Goal: Task Accomplishment & Management: Manage account settings

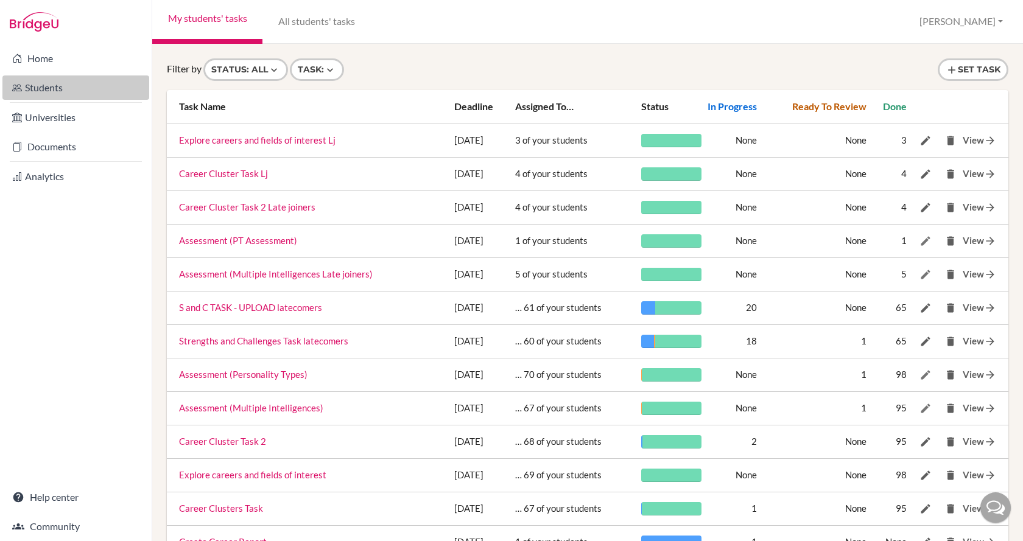
click at [63, 82] on link "Students" at bounding box center [75, 88] width 147 height 24
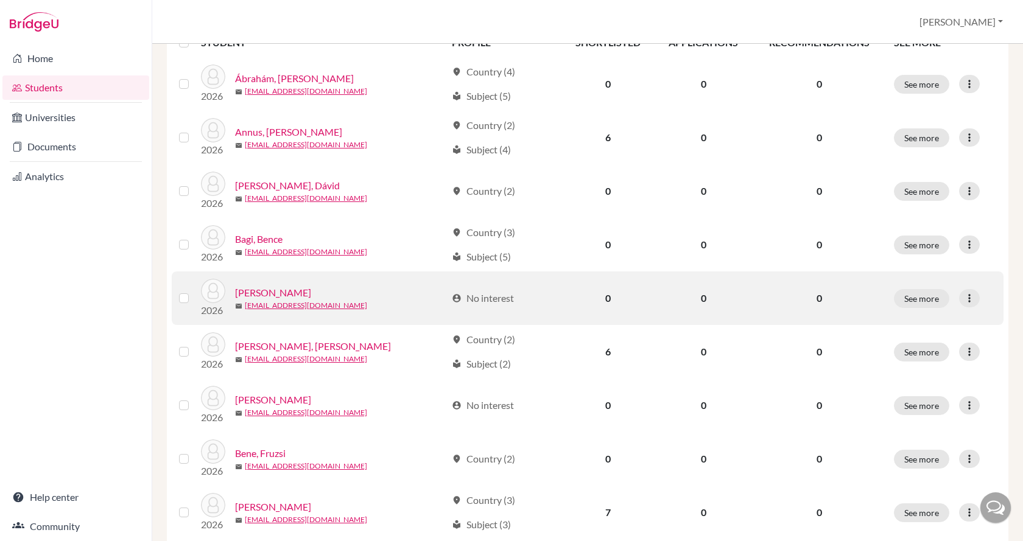
scroll to position [244, 0]
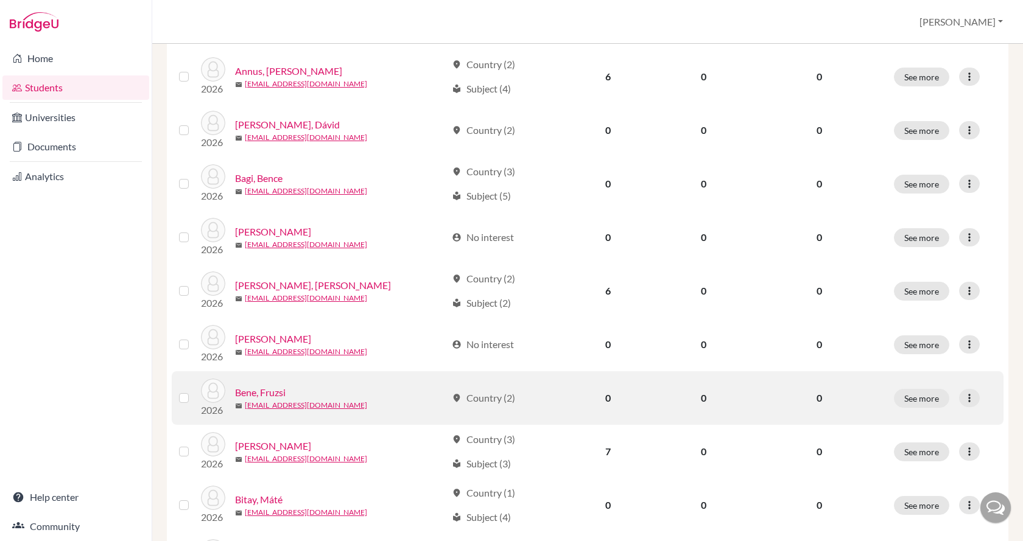
click at [270, 390] on link "Bene, Fruzsi" at bounding box center [260, 393] width 51 height 15
click at [270, 390] on tbody "2026 Ábrahám, [PERSON_NAME] [EMAIL_ADDRESS][DOMAIN_NAME] location_on Country (4…" at bounding box center [588, 532] width 832 height 1072
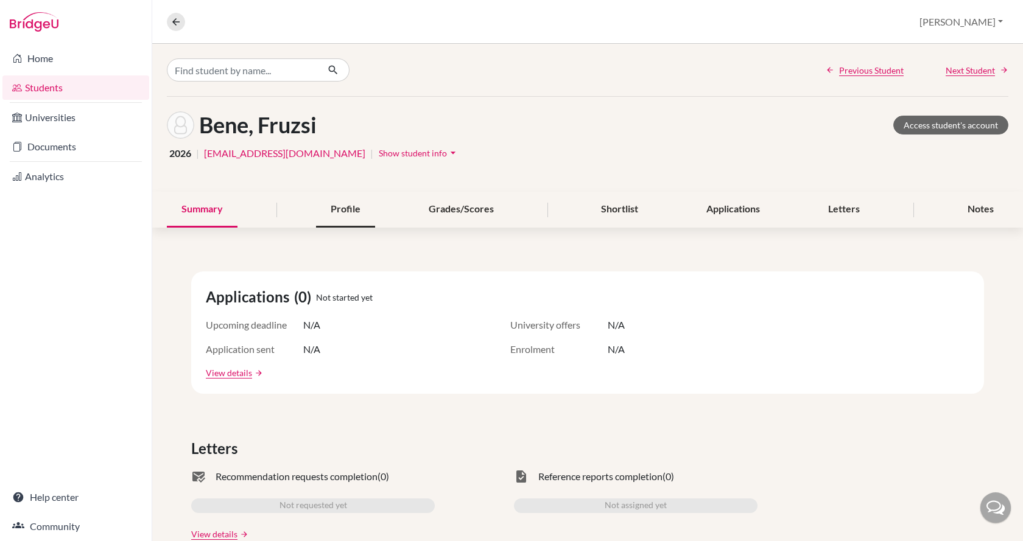
click at [359, 212] on div "Profile" at bounding box center [345, 210] width 59 height 36
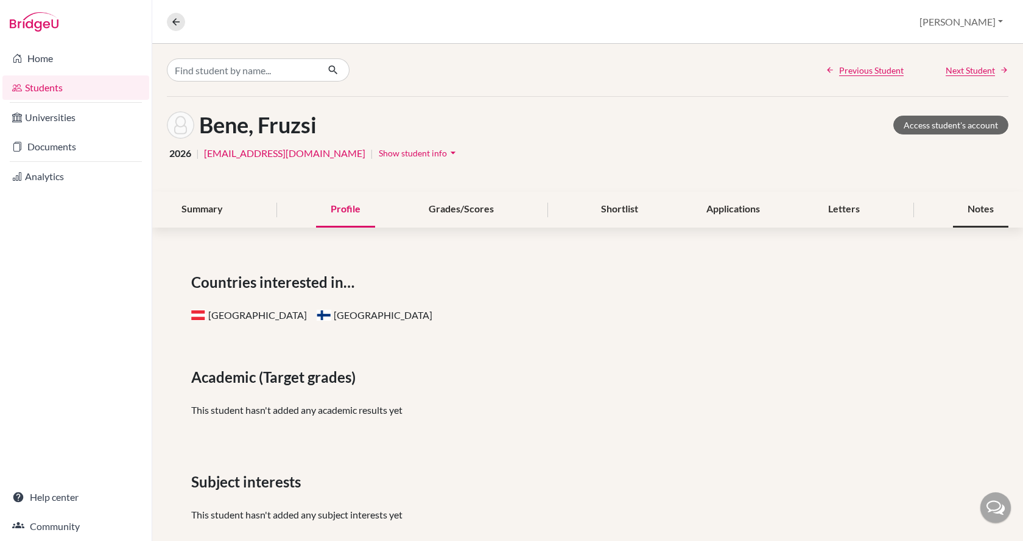
click at [963, 213] on div "Notes" at bounding box center [980, 210] width 55 height 36
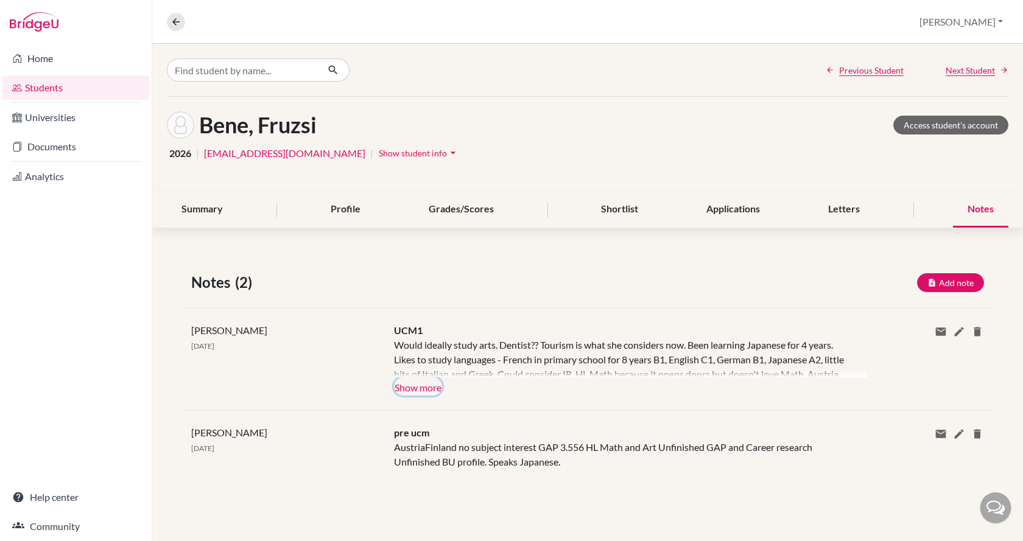
click at [434, 386] on button "Show more" at bounding box center [418, 387] width 48 height 18
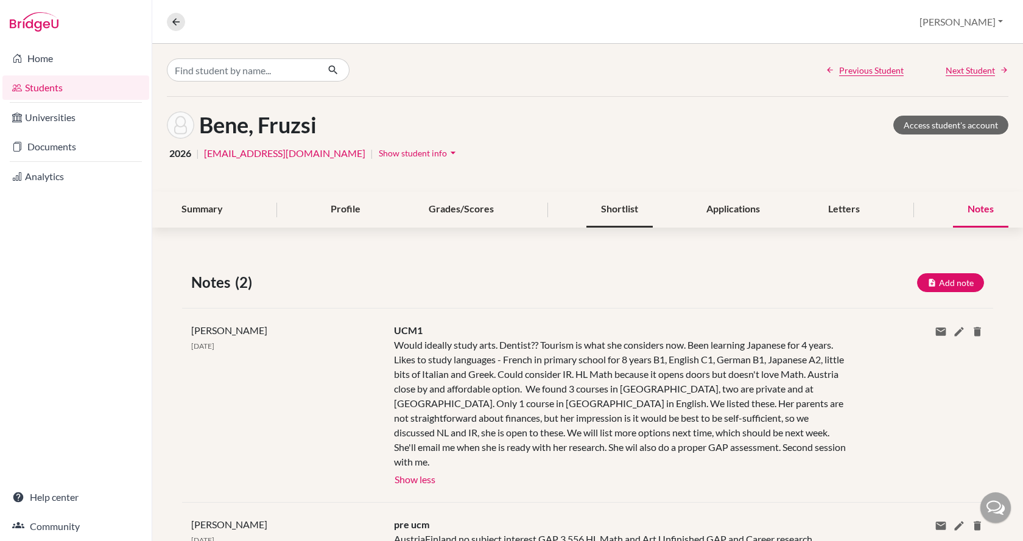
click at [621, 205] on div "Shortlist" at bounding box center [620, 210] width 66 height 36
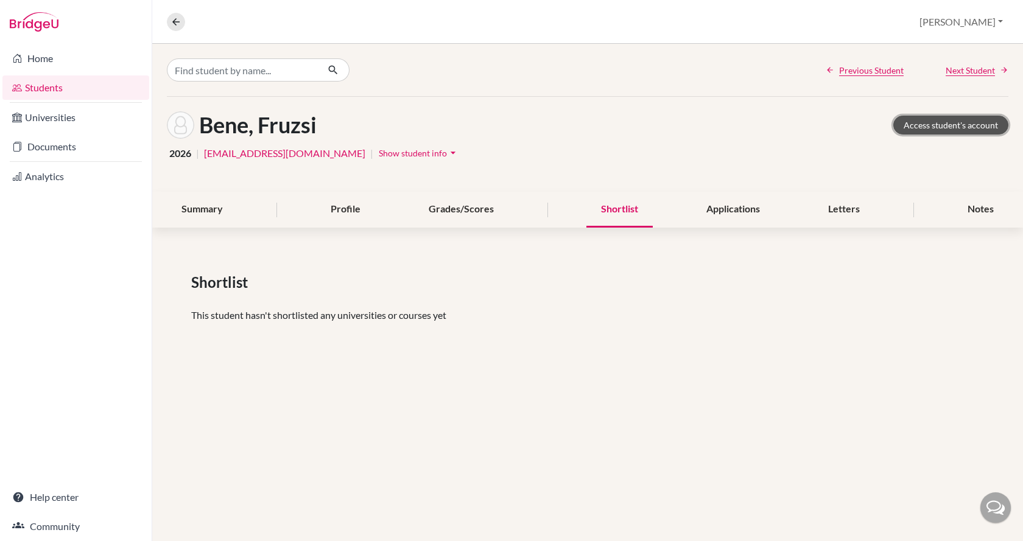
click at [924, 133] on link "Access student's account" at bounding box center [950, 125] width 115 height 19
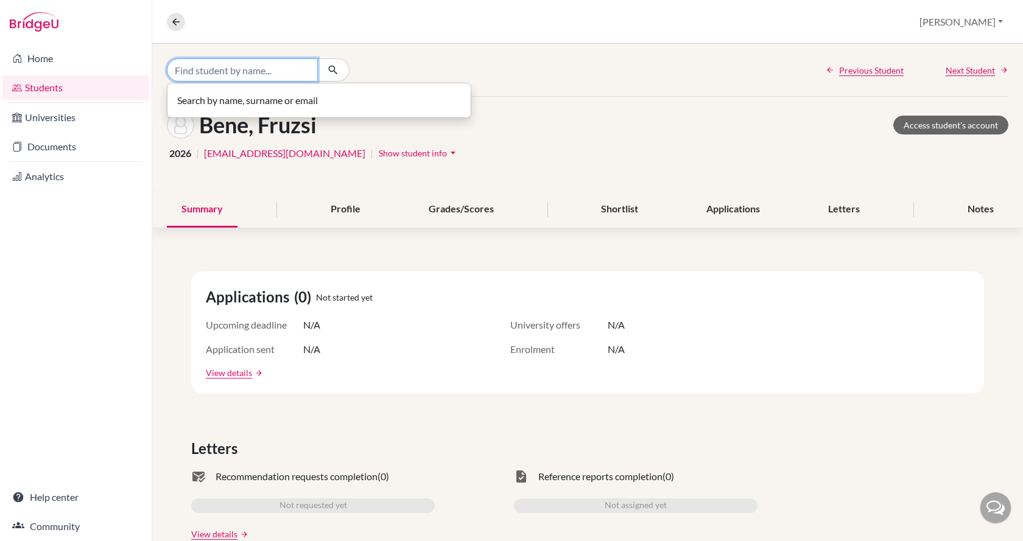
click at [227, 68] on input "Find student by name..." at bounding box center [242, 69] width 151 height 23
type input "csillag"
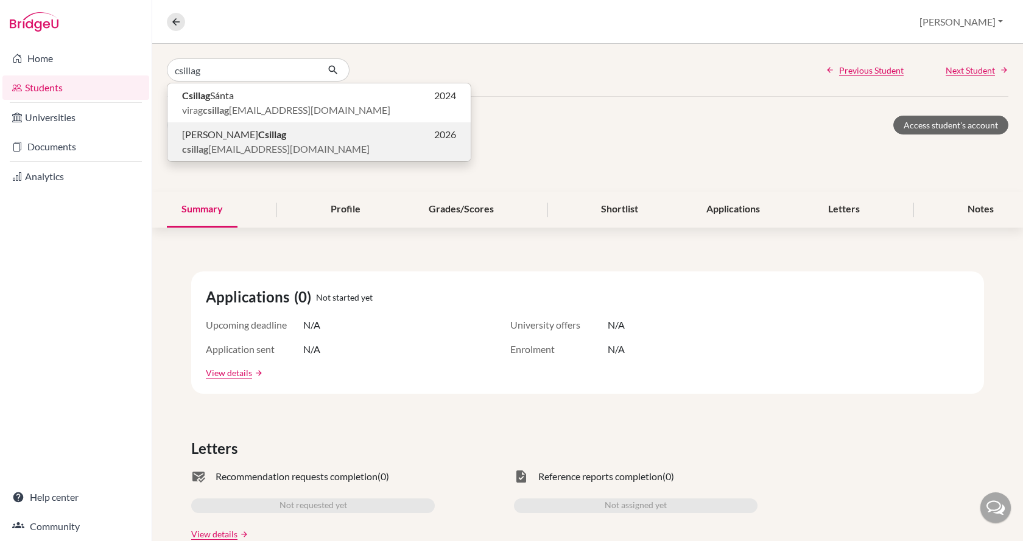
click at [247, 145] on span "csillag miki911@gmail.com" at bounding box center [276, 149] width 188 height 15
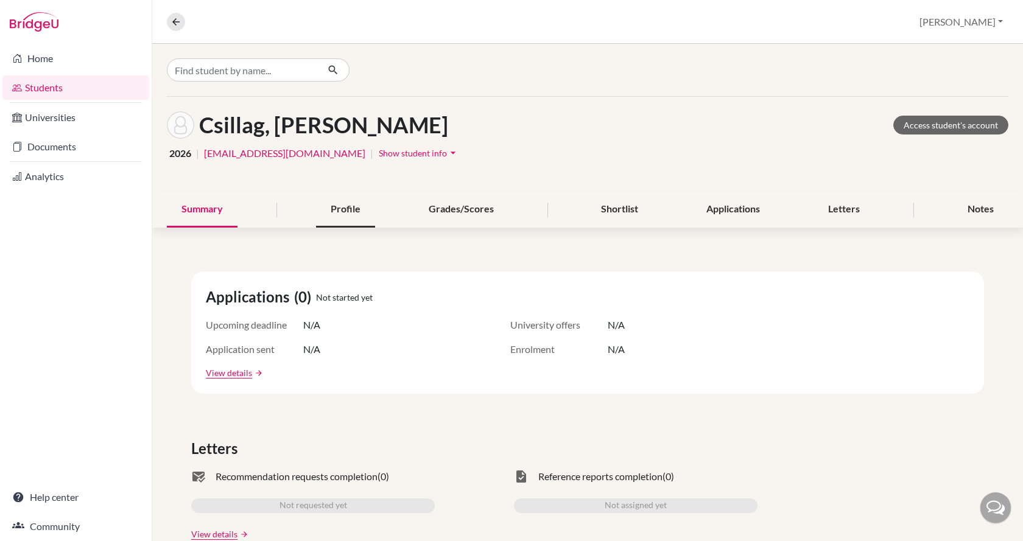
click at [342, 218] on div "Profile" at bounding box center [345, 210] width 59 height 36
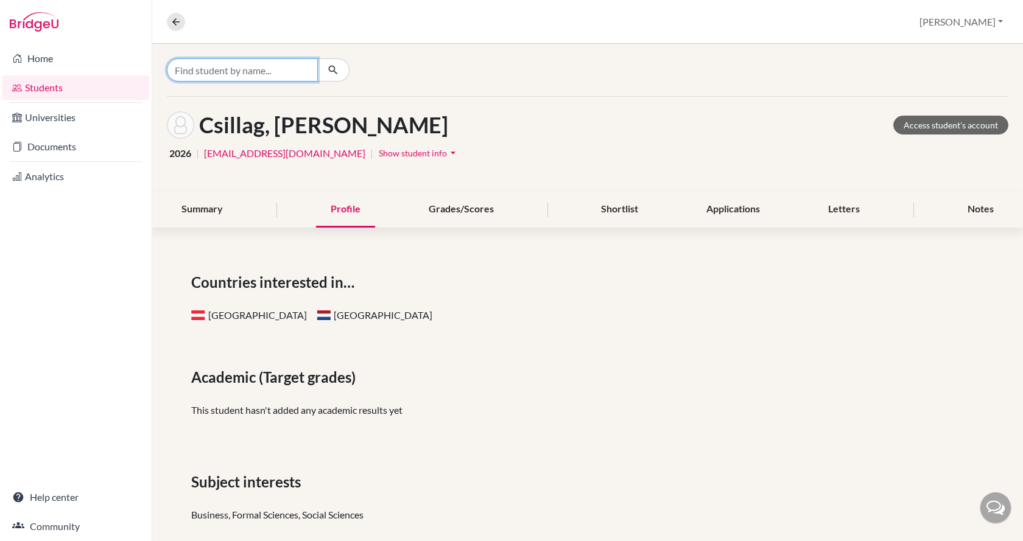
click at [255, 75] on input "Find student by name..." at bounding box center [242, 69] width 151 height 23
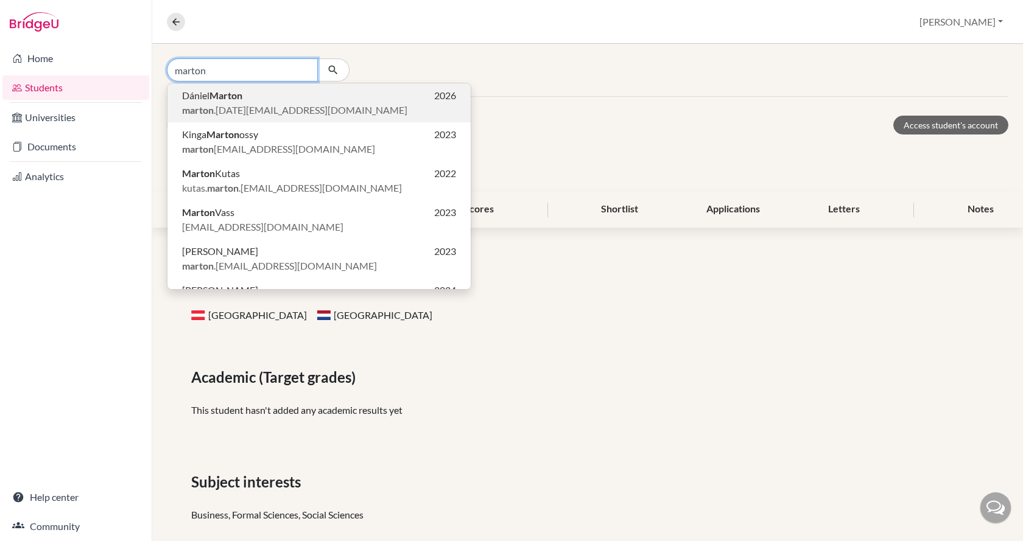
type input "marton"
click at [255, 102] on p "Dániel Marton 2026" at bounding box center [319, 95] width 274 height 15
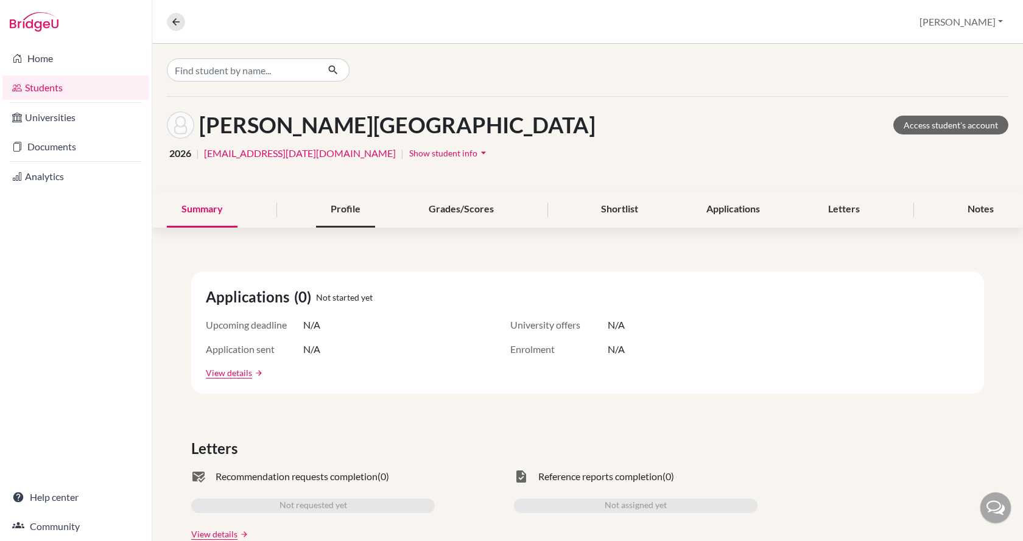
click at [326, 214] on div "Profile" at bounding box center [345, 210] width 59 height 36
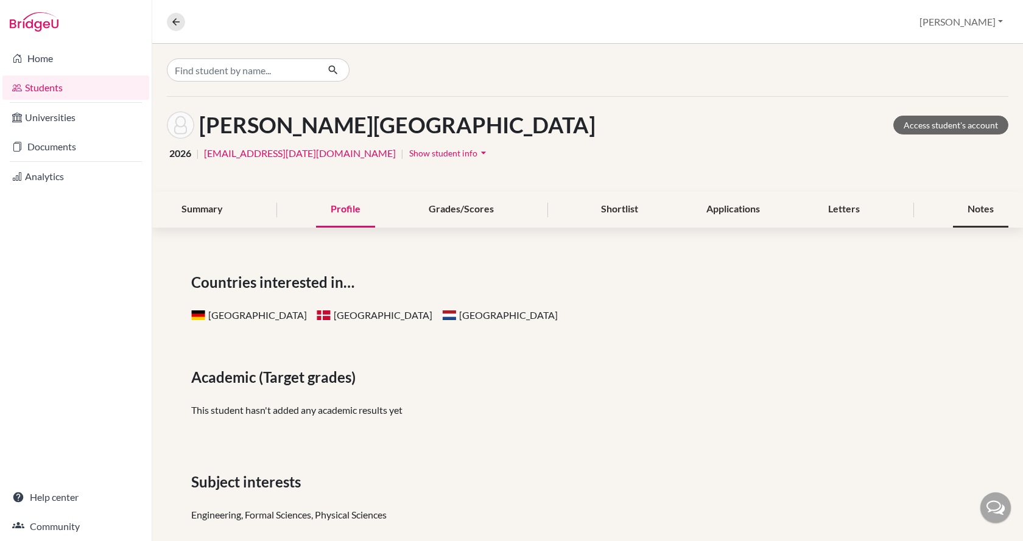
click at [959, 211] on div "Notes" at bounding box center [980, 210] width 55 height 36
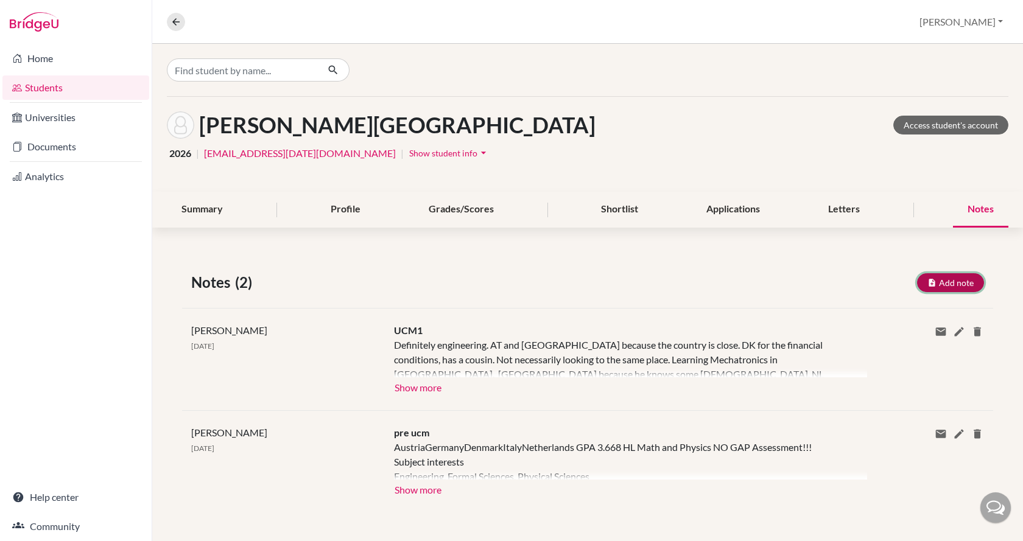
click at [949, 280] on button "Add note" at bounding box center [950, 282] width 67 height 19
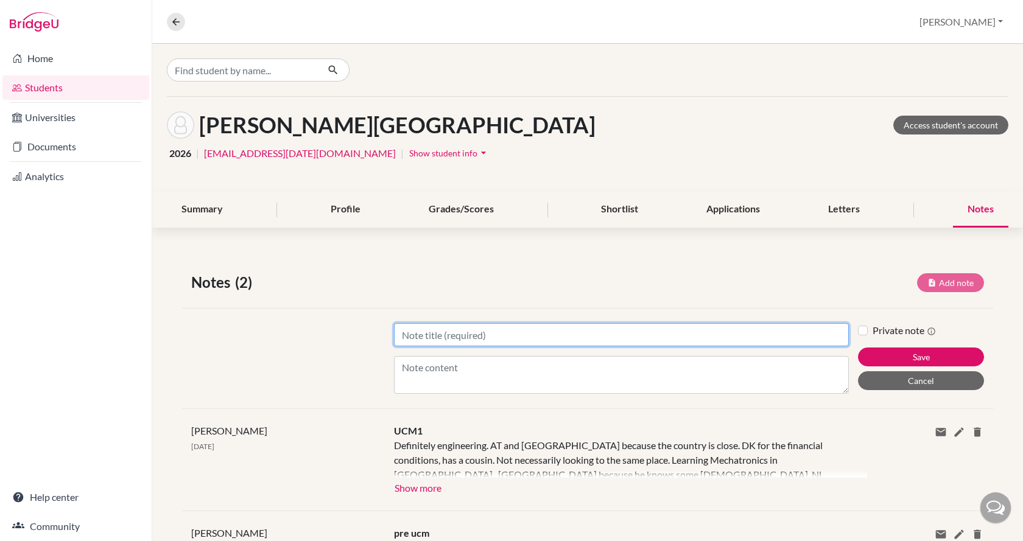
click at [583, 333] on input "Title" at bounding box center [621, 334] width 455 height 23
type input "OMPT D!"
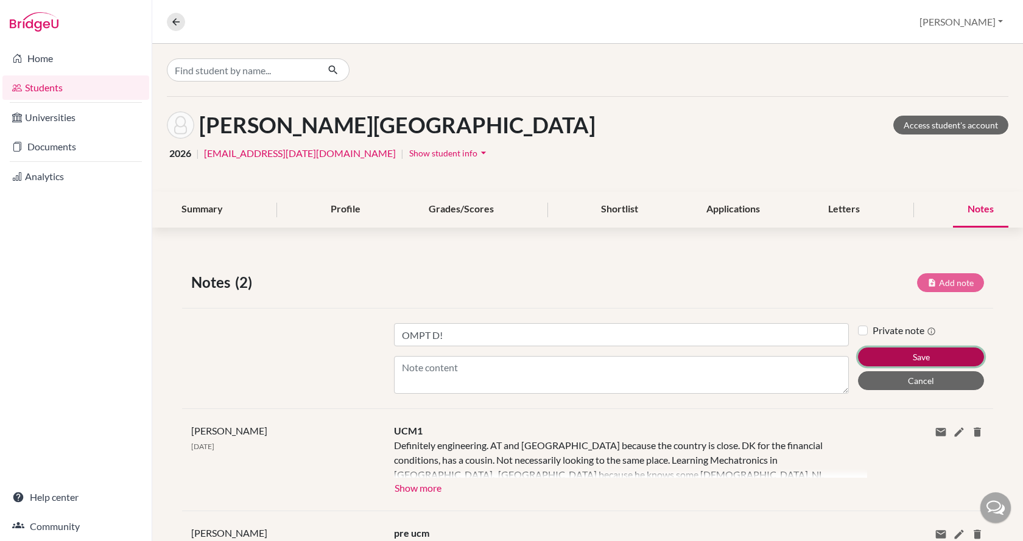
click at [876, 357] on button "Save" at bounding box center [921, 357] width 126 height 19
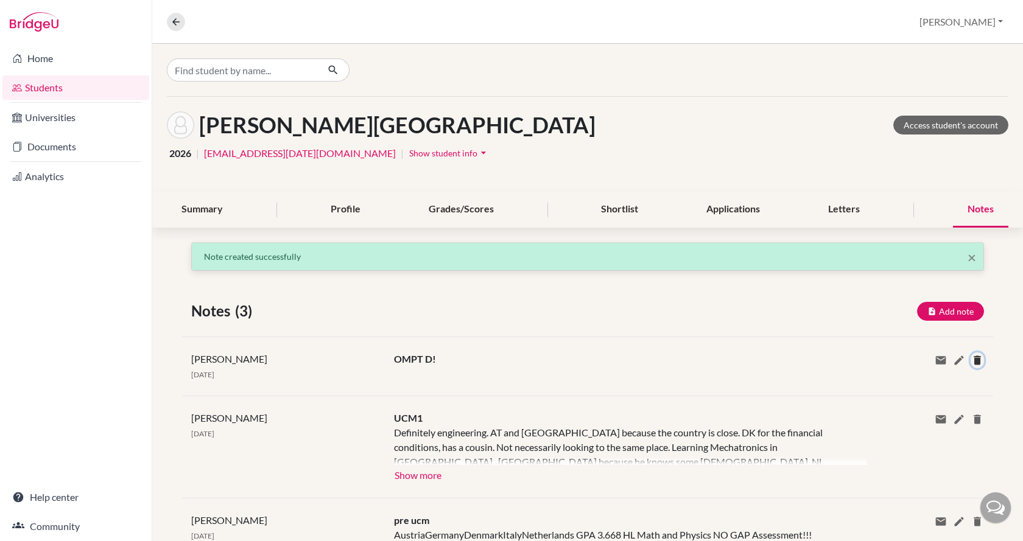
click at [971, 363] on icon at bounding box center [977, 360] width 12 height 12
click at [968, 410] on button "Delete" at bounding box center [988, 413] width 46 height 19
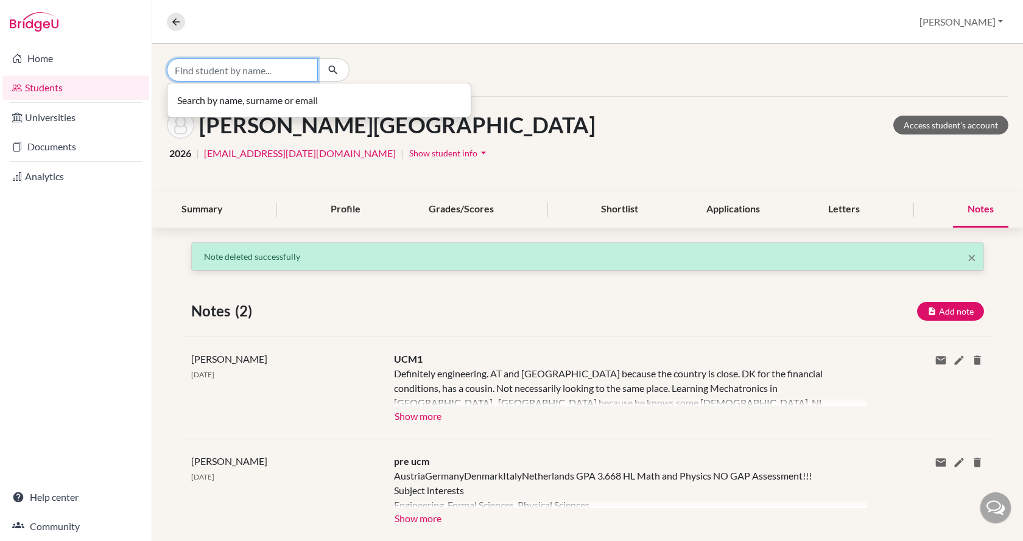
click at [243, 69] on input "Find student by name..." at bounding box center [242, 69] width 151 height 23
type input "kecskes"
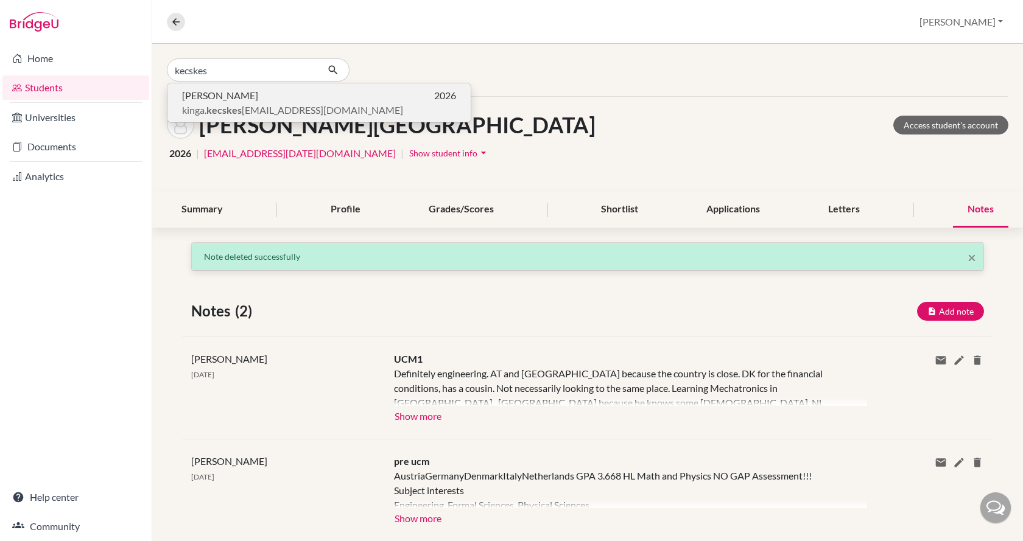
click at [252, 100] on p "Kinga Kecskés 2026" at bounding box center [319, 95] width 274 height 15
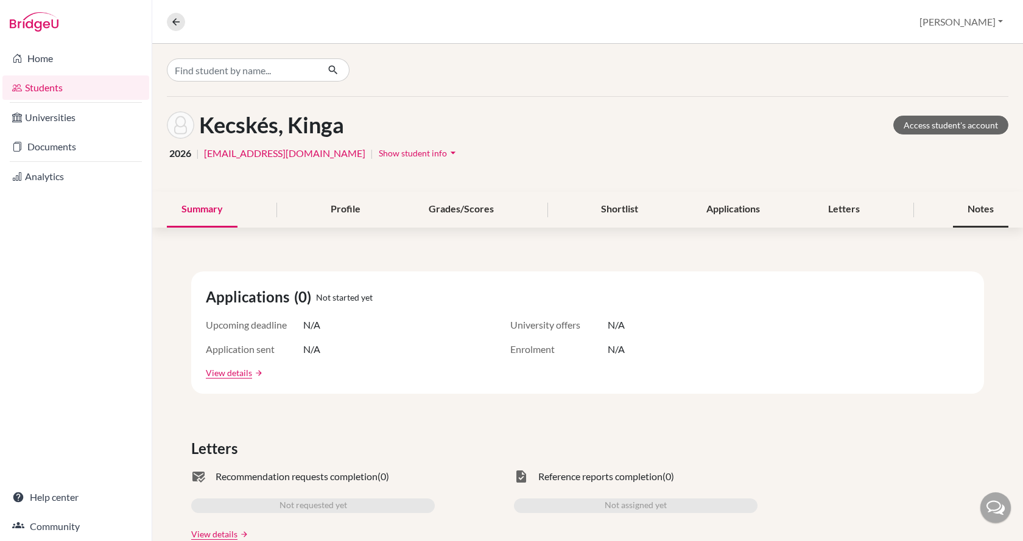
click at [964, 206] on div "Notes" at bounding box center [980, 210] width 55 height 36
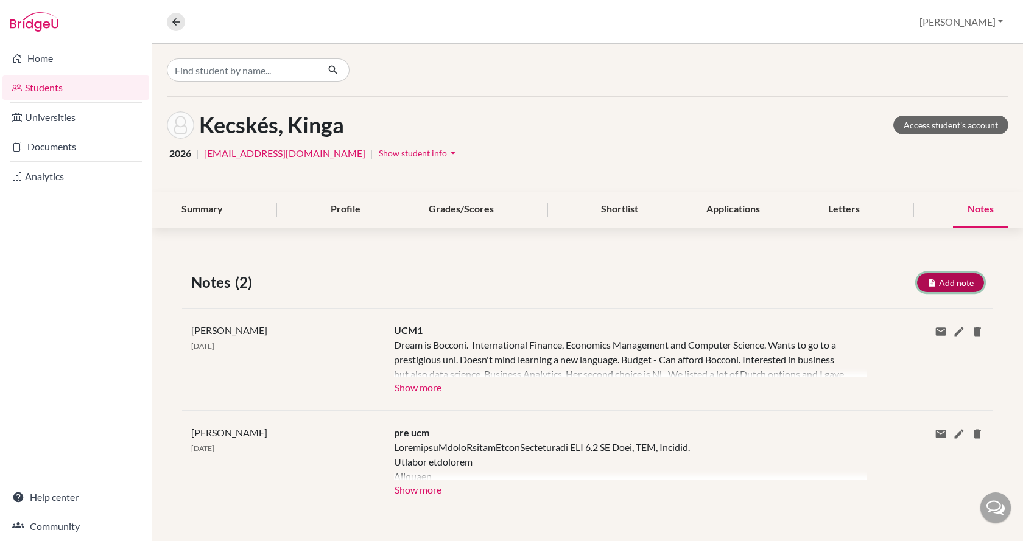
click at [948, 279] on button "Add note" at bounding box center [950, 282] width 67 height 19
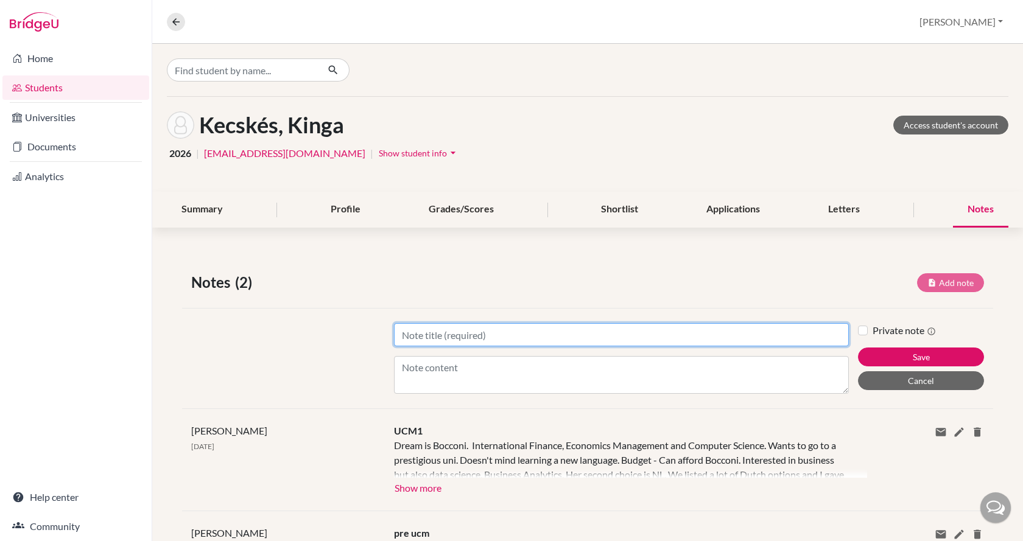
click at [613, 331] on input "Title" at bounding box center [621, 334] width 455 height 23
type input "OMPT D"
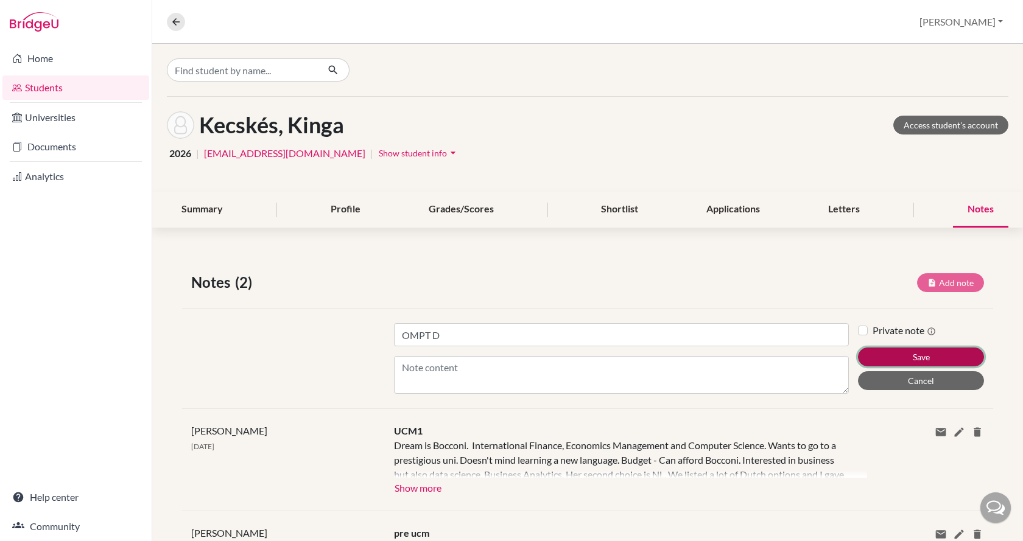
click at [882, 355] on button "Save" at bounding box center [921, 357] width 126 height 19
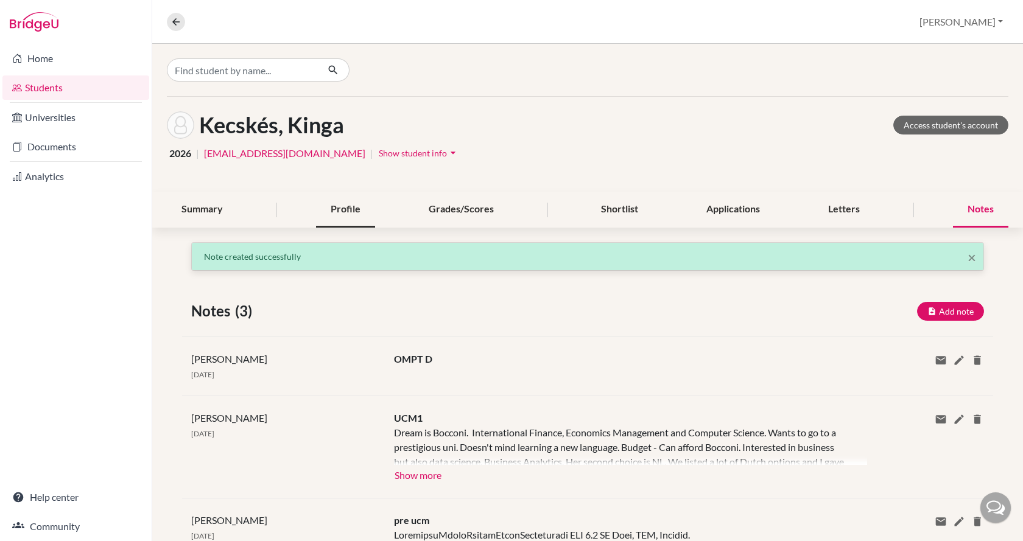
click at [341, 210] on div "Profile" at bounding box center [345, 210] width 59 height 36
